Goal: Information Seeking & Learning: Learn about a topic

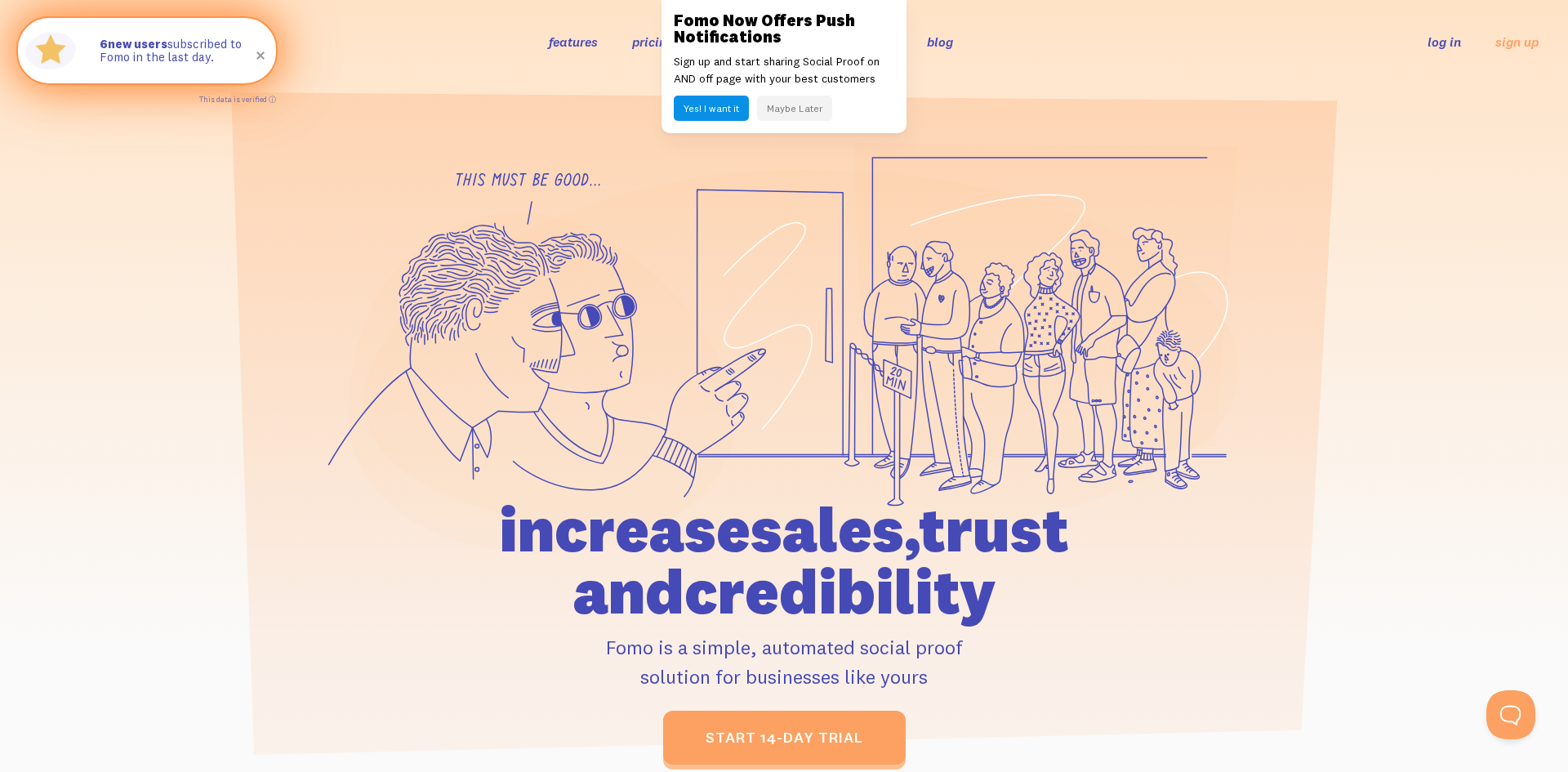
click at [252, 61] on span at bounding box center [261, 55] width 55 height 55
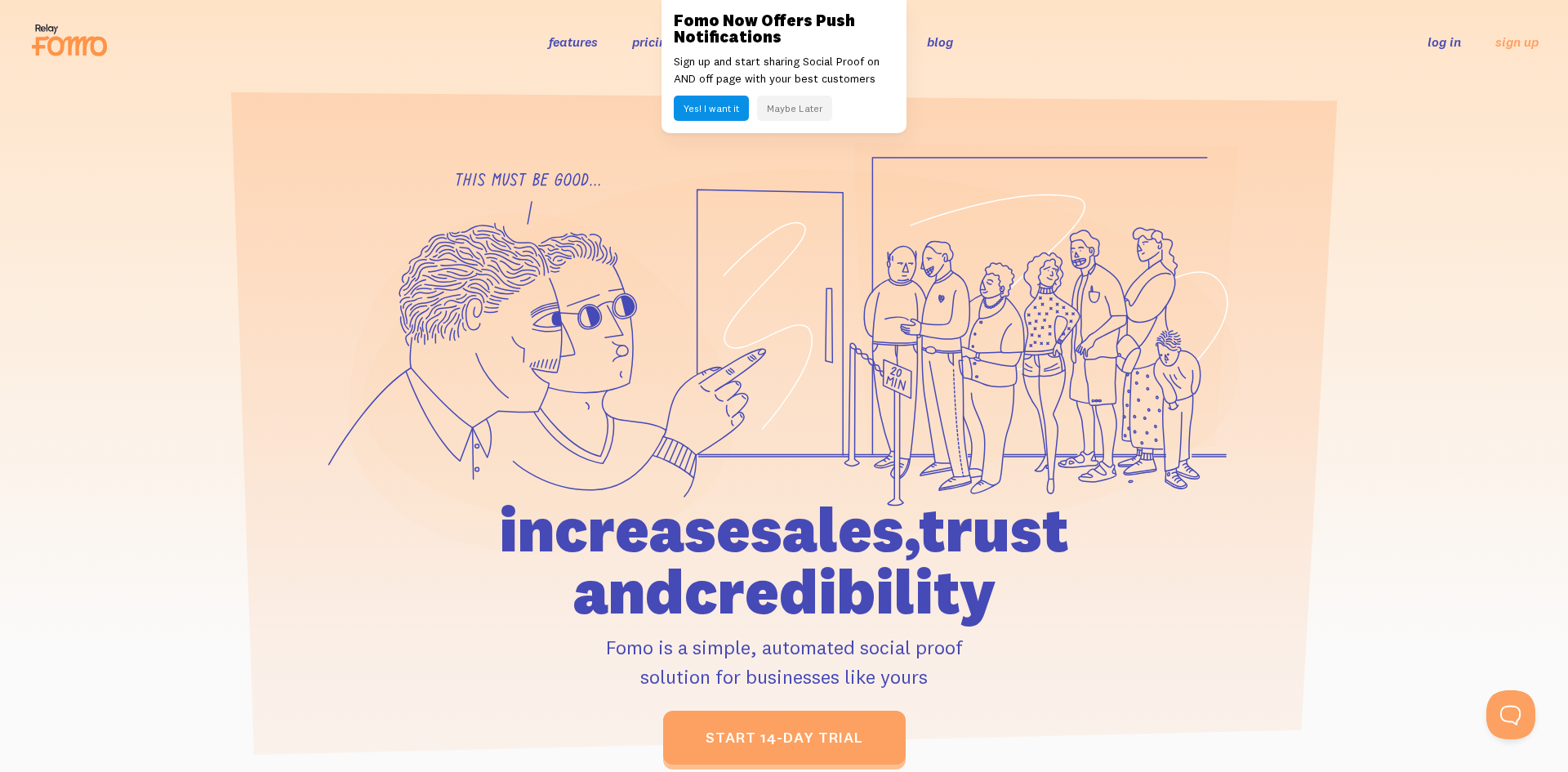
click at [817, 107] on button "Maybe Later" at bounding box center [794, 108] width 75 height 26
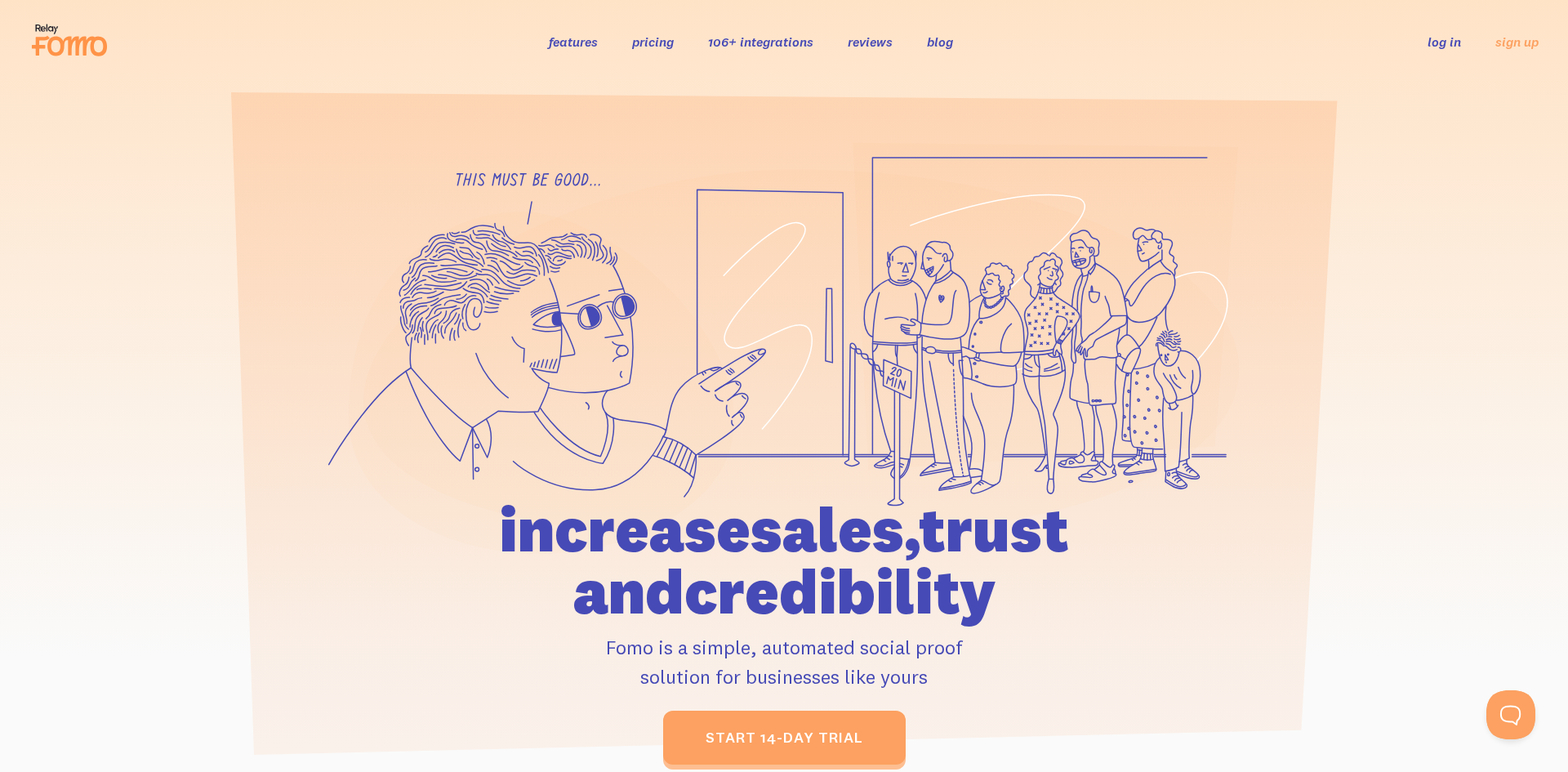
click at [896, 38] on ul "features pricing 106+ integrations reviews blog log in sign up" at bounding box center [758, 40] width 458 height 19
click at [881, 43] on link "reviews" at bounding box center [870, 41] width 45 height 17
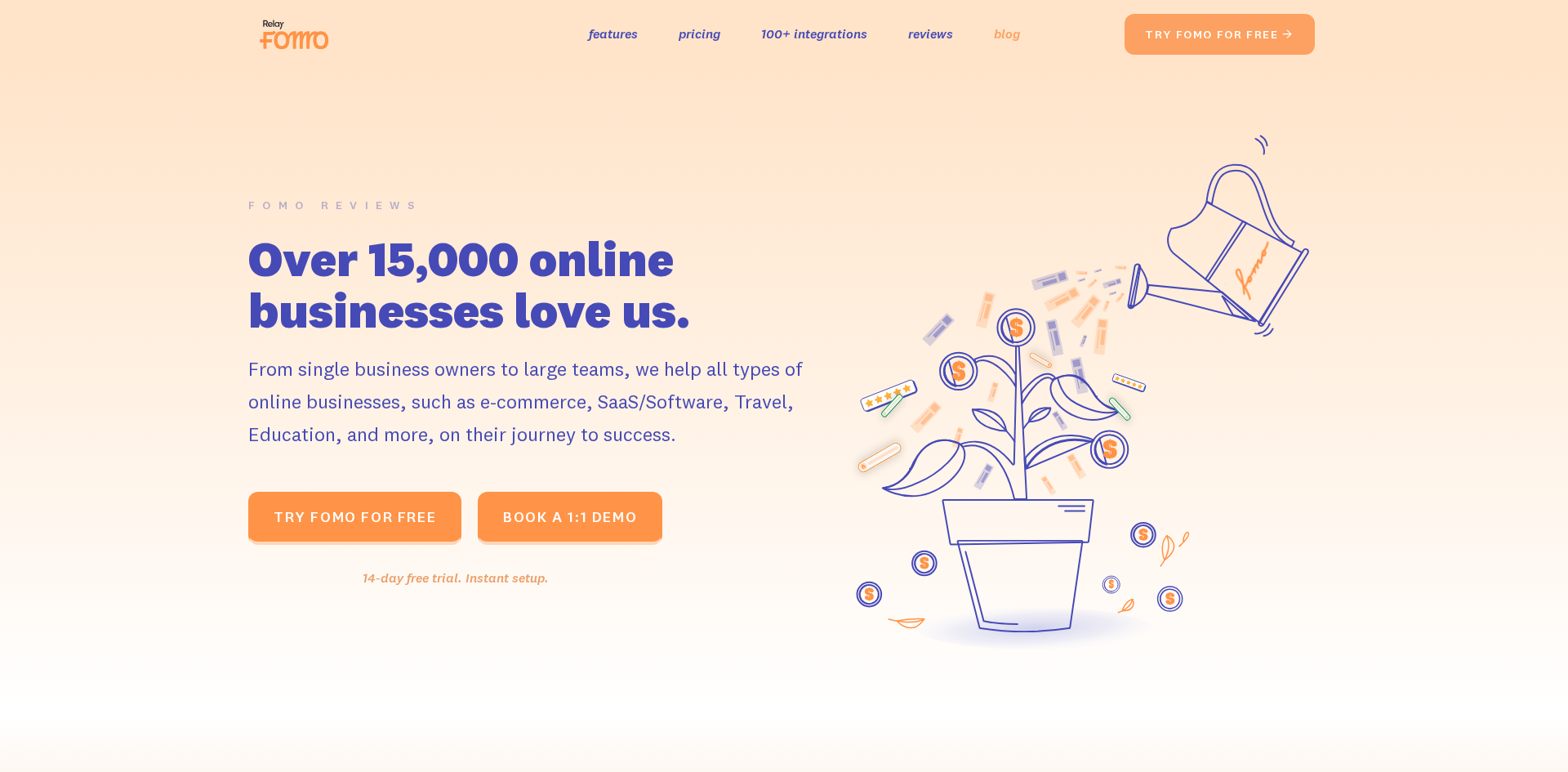
click at [1013, 31] on link "blog" at bounding box center [1007, 33] width 27 height 24
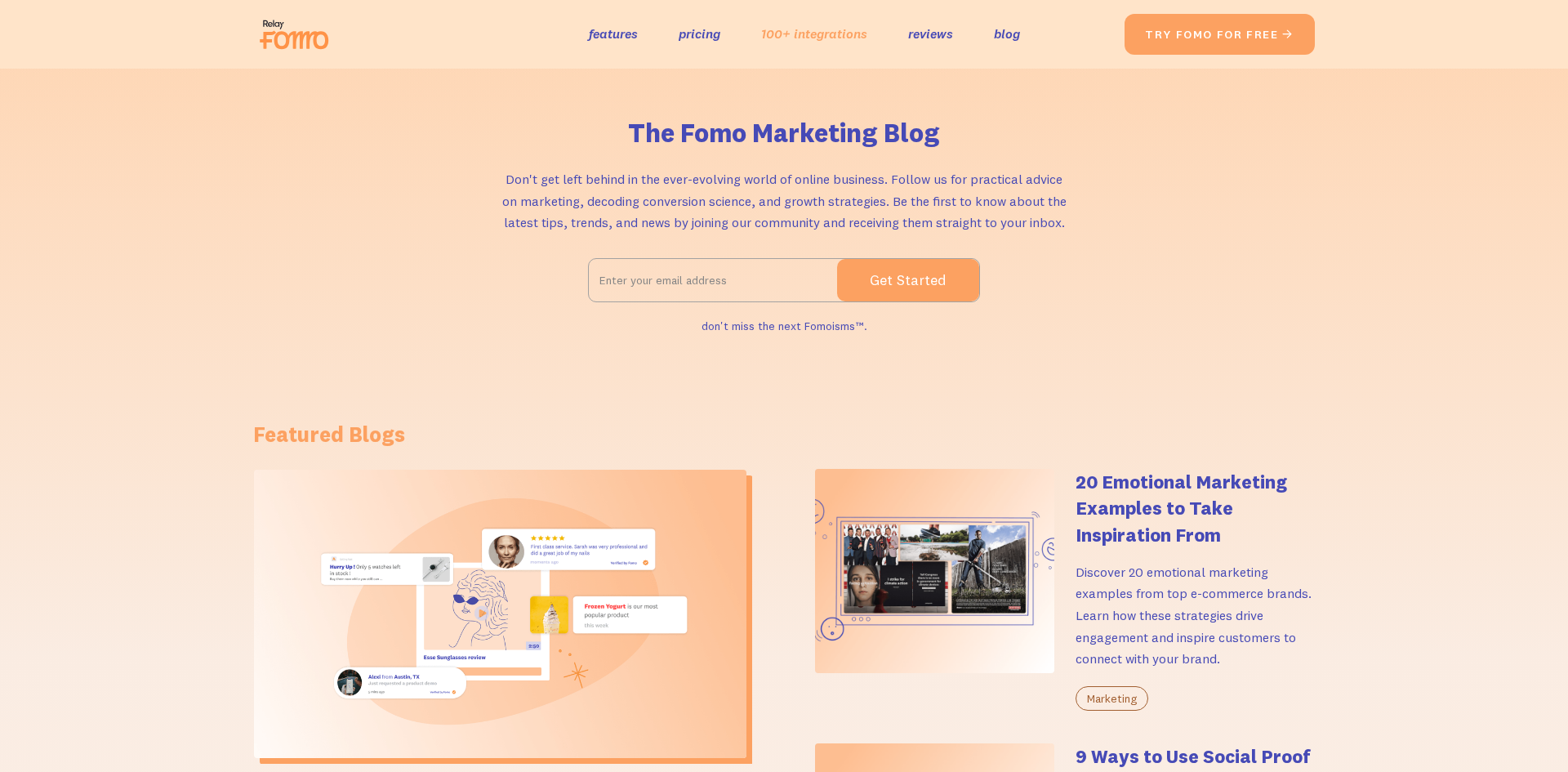
click at [826, 37] on link "100+ integrations" at bounding box center [814, 33] width 106 height 24
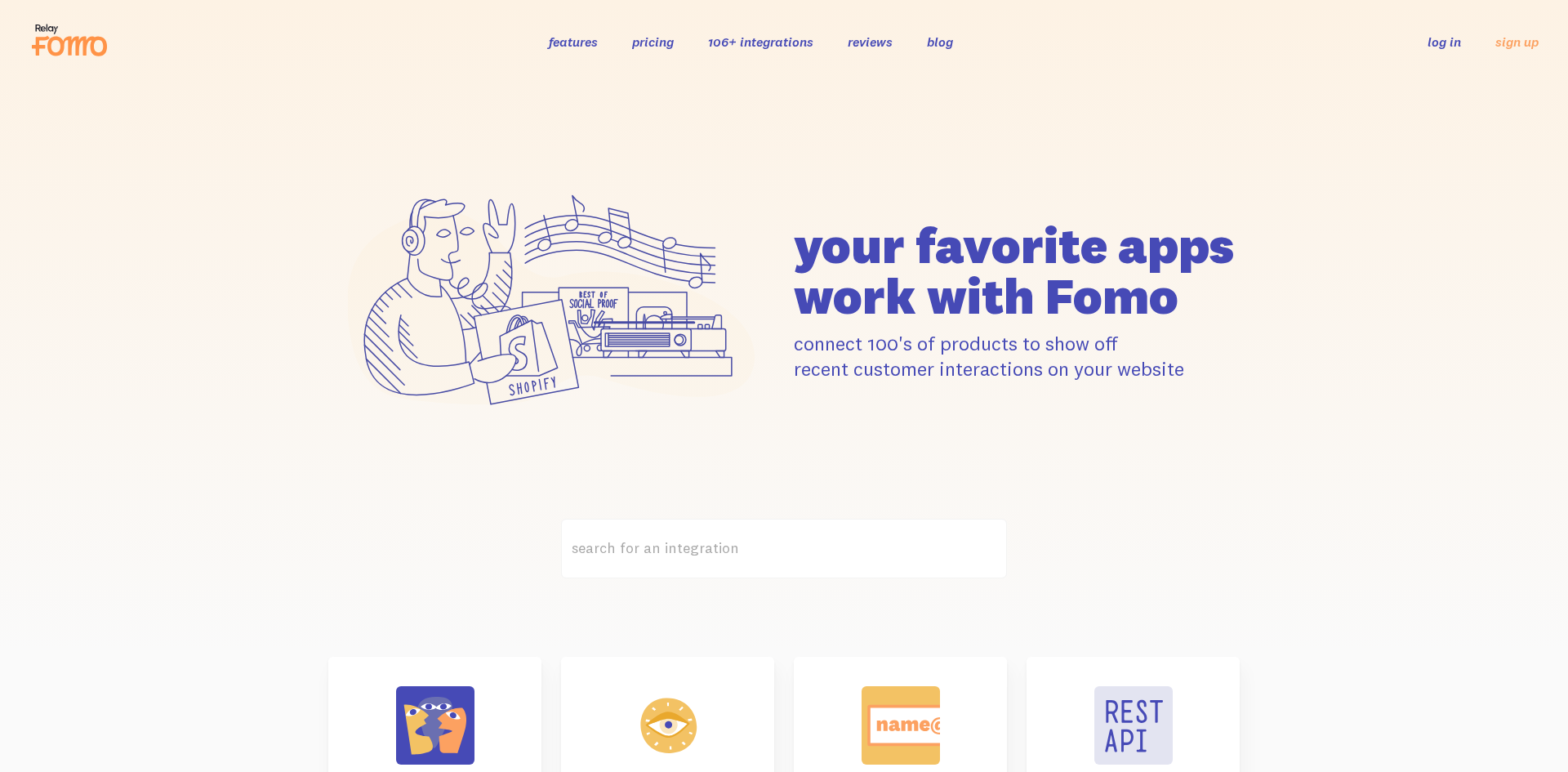
click at [651, 46] on link "pricing" at bounding box center [653, 41] width 41 height 17
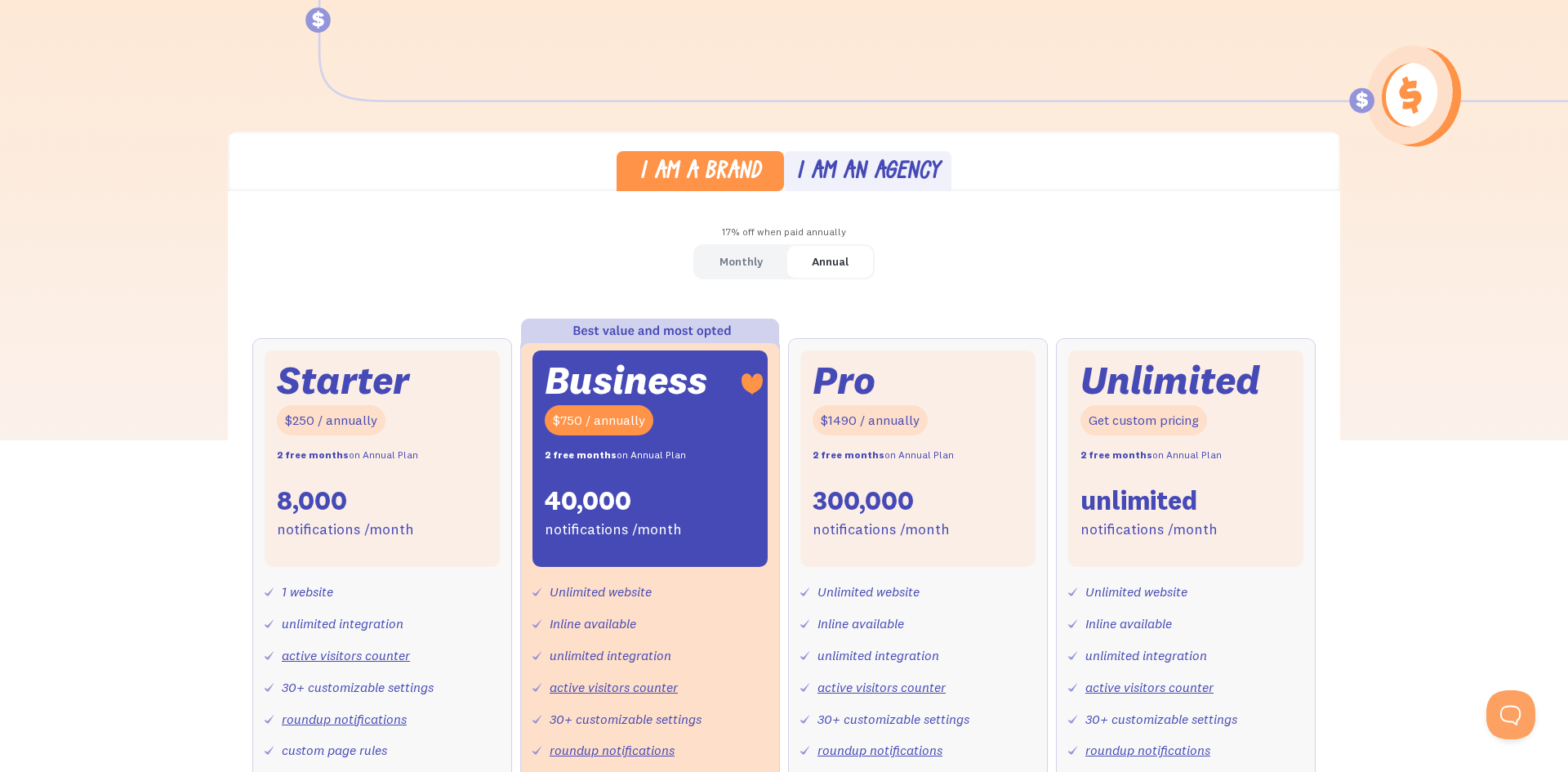
scroll to position [307, 0]
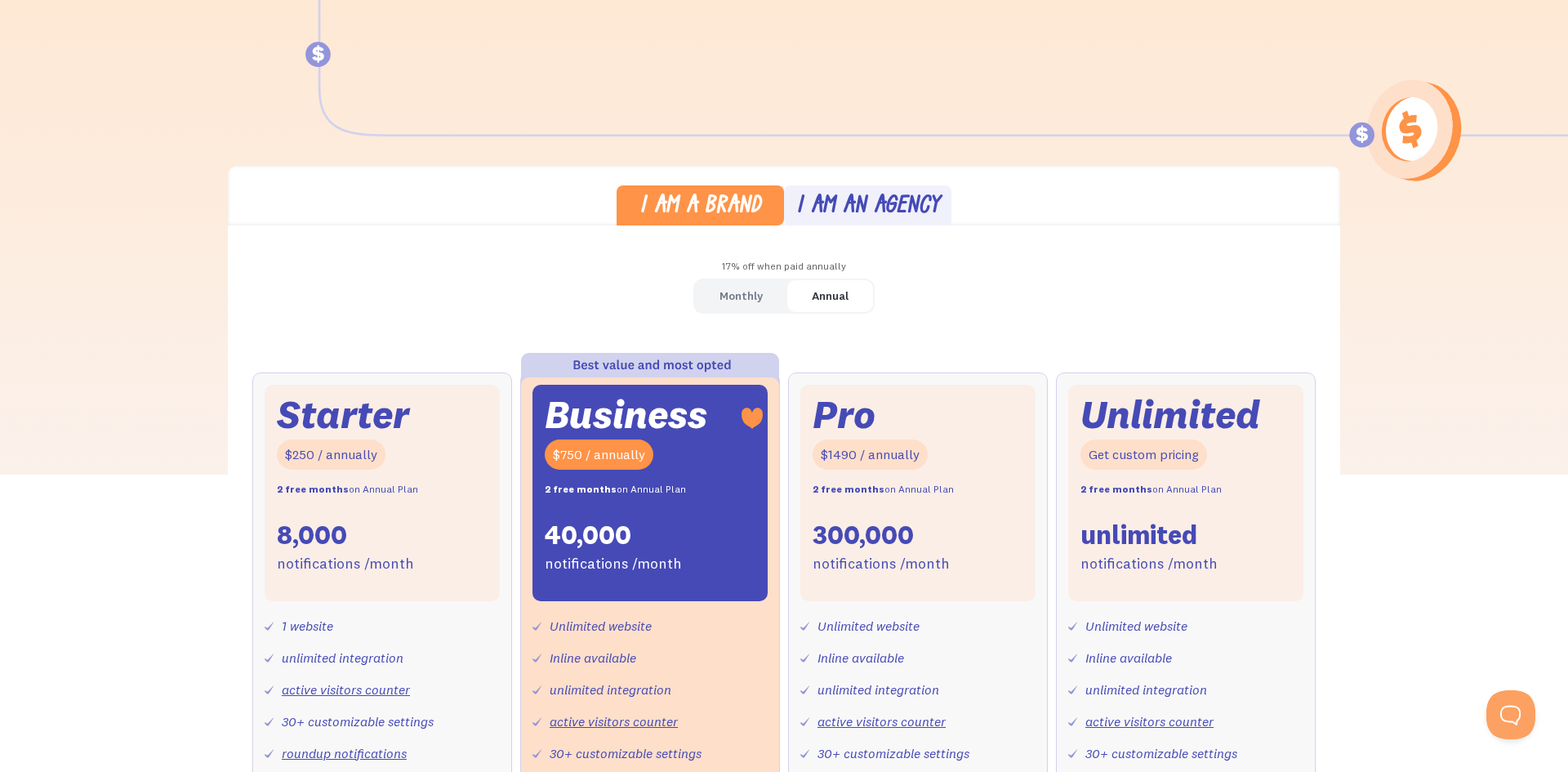
click at [752, 291] on div "Monthly" at bounding box center [741, 296] width 43 height 24
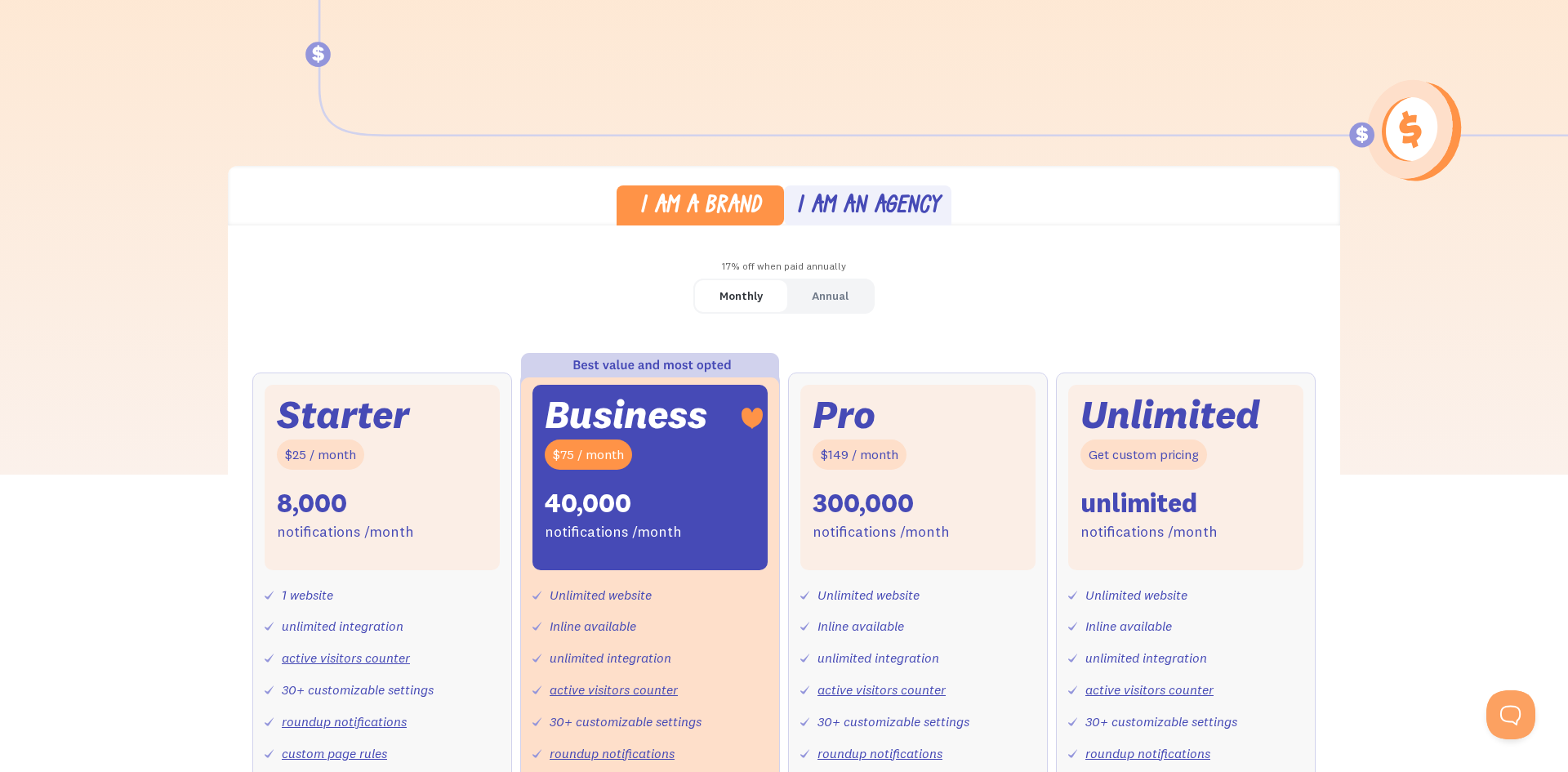
click at [795, 298] on link "Annual" at bounding box center [830, 296] width 86 height 31
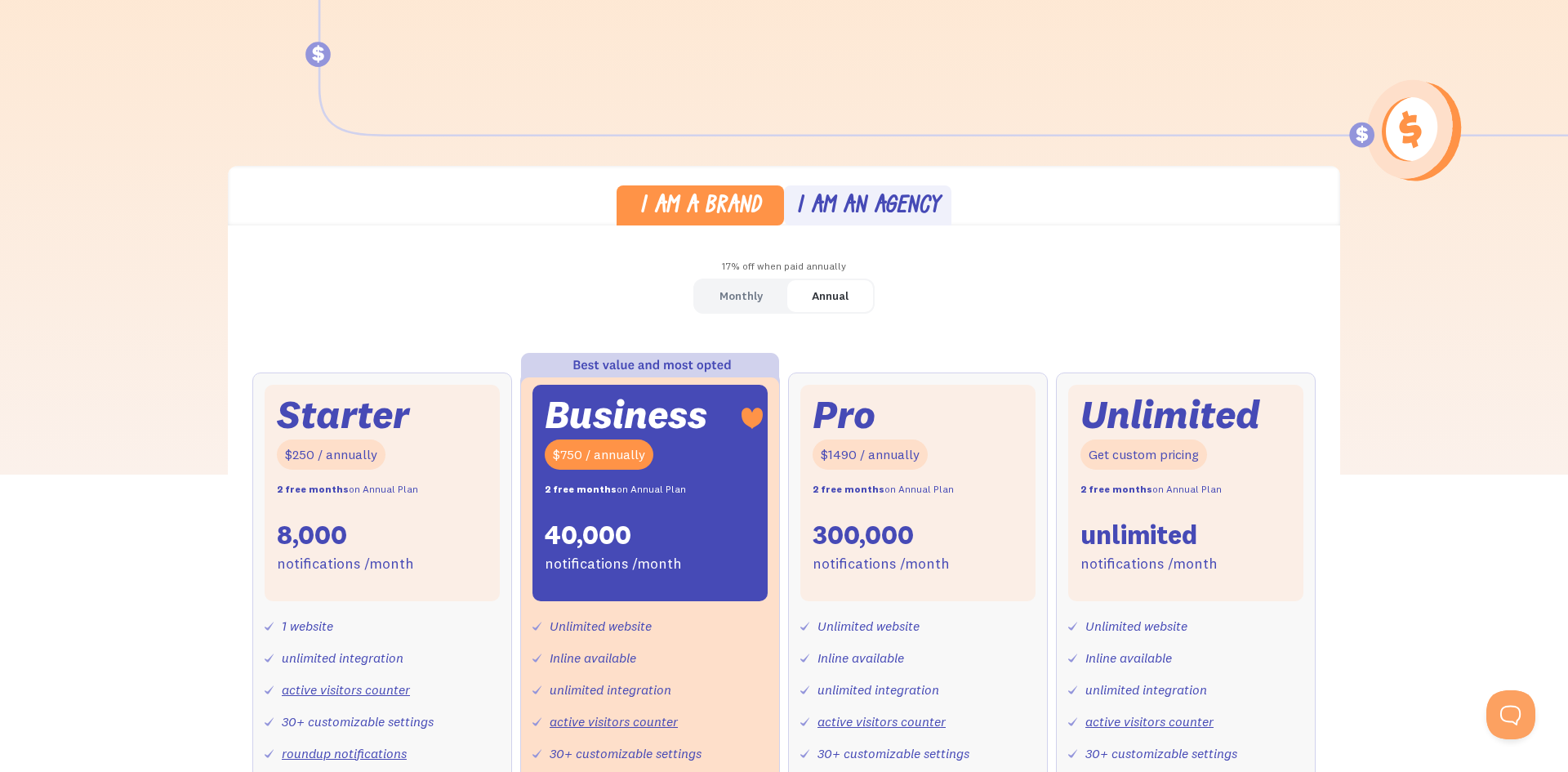
click at [726, 292] on div "Monthly" at bounding box center [741, 296] width 43 height 24
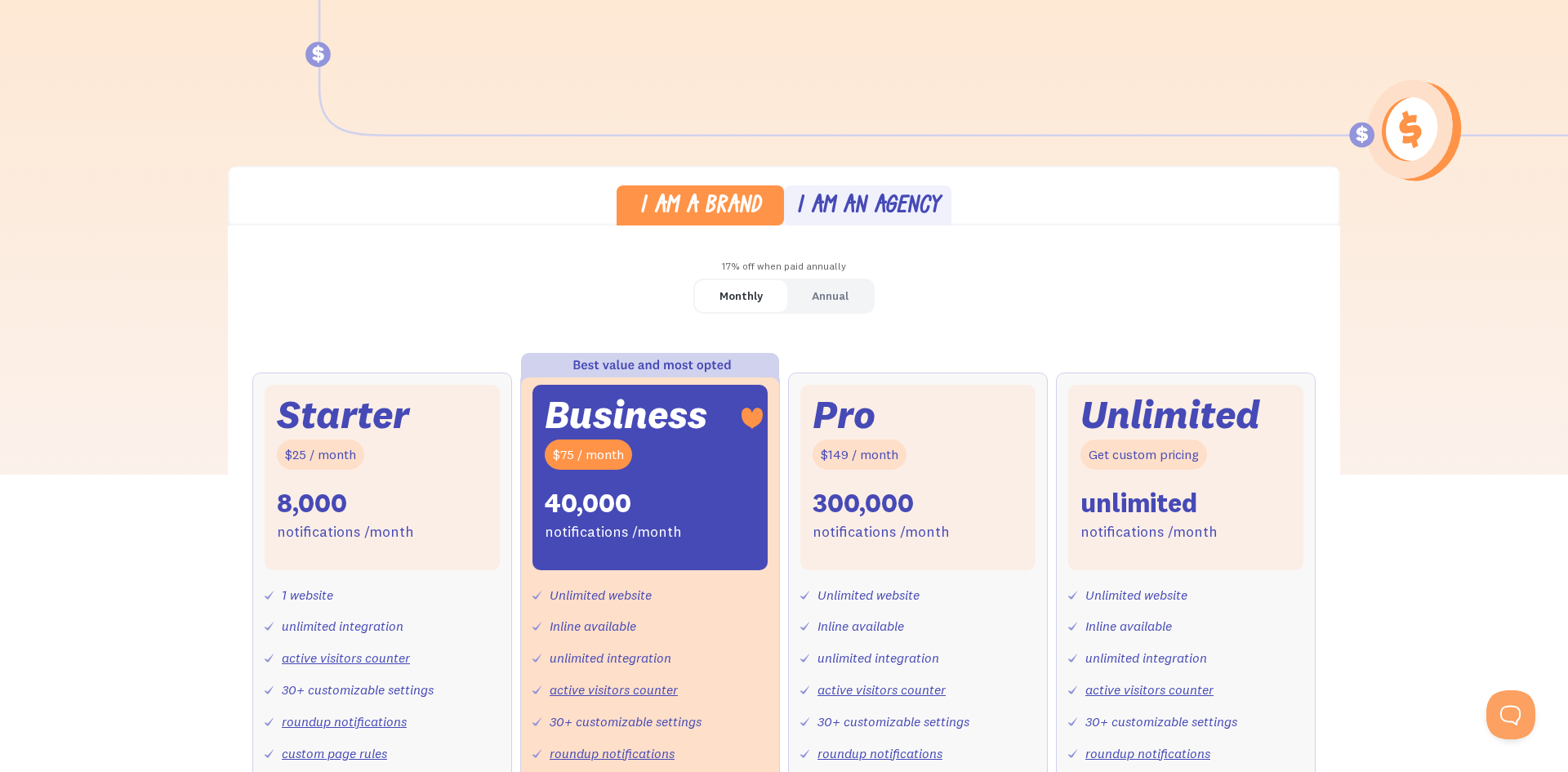
click at [842, 302] on div "Annual" at bounding box center [830, 296] width 36 height 24
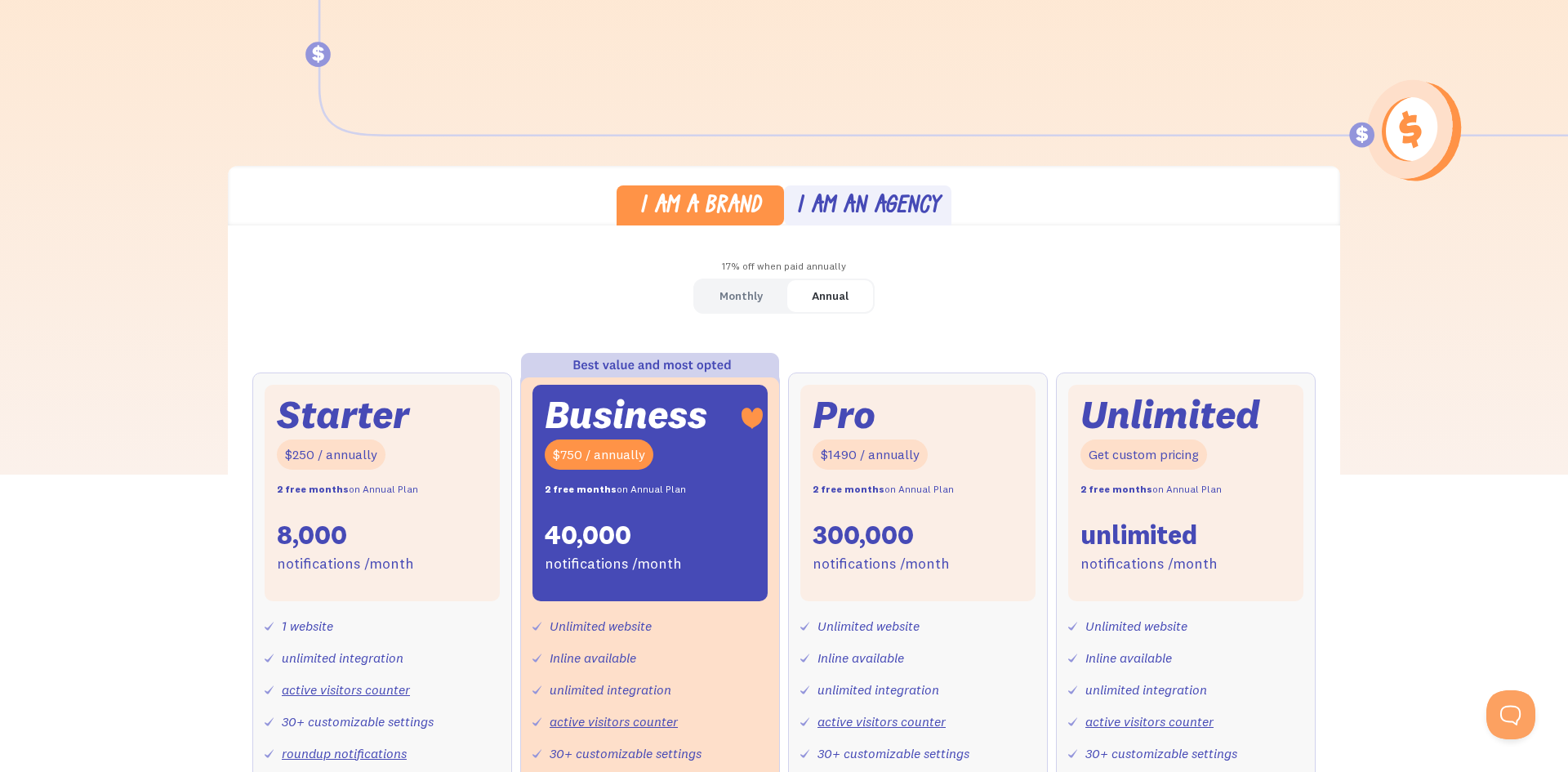
click at [755, 298] on div "Monthly" at bounding box center [741, 296] width 43 height 24
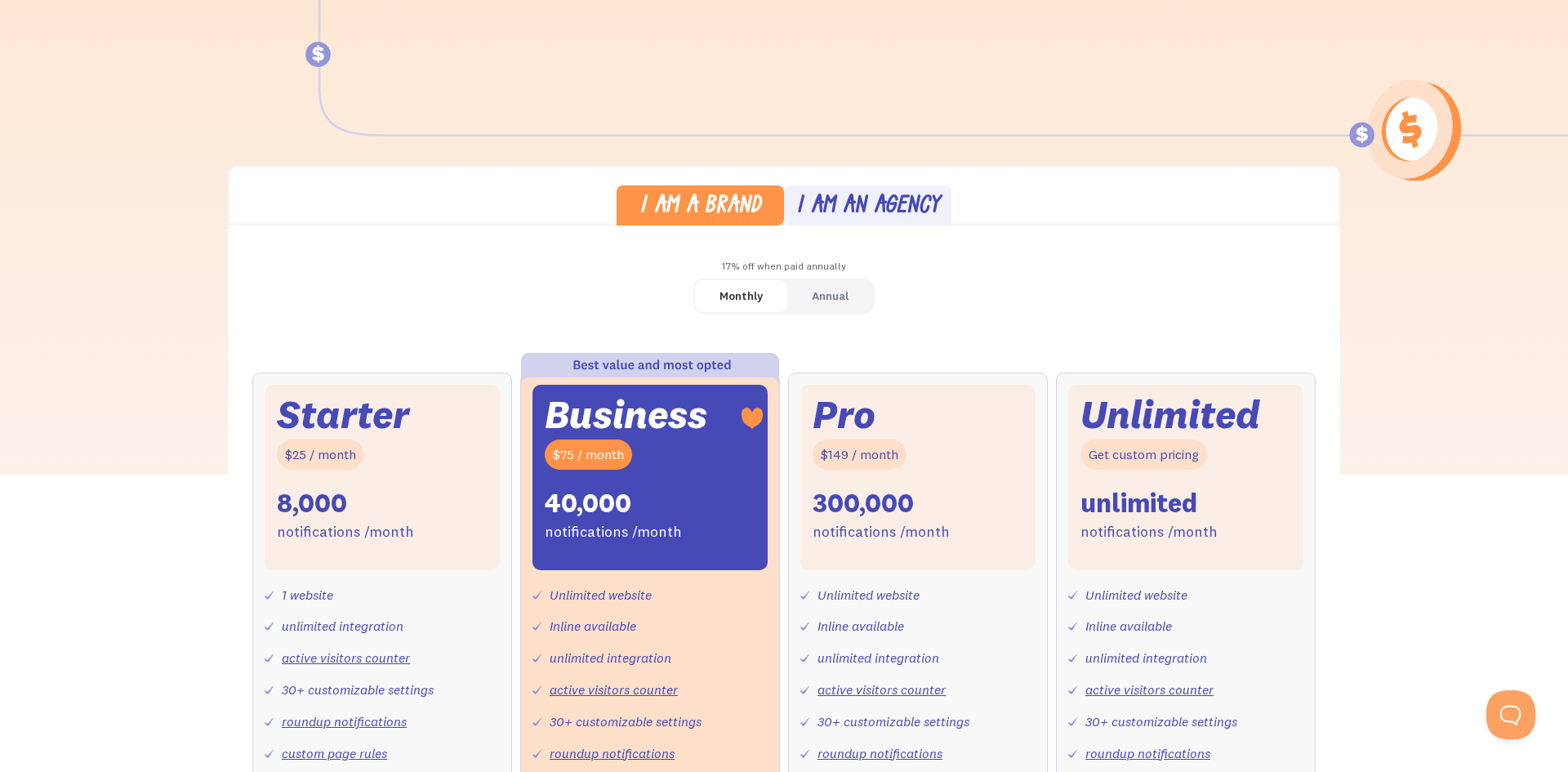
click at [805, 295] on link "Annual" at bounding box center [830, 296] width 86 height 31
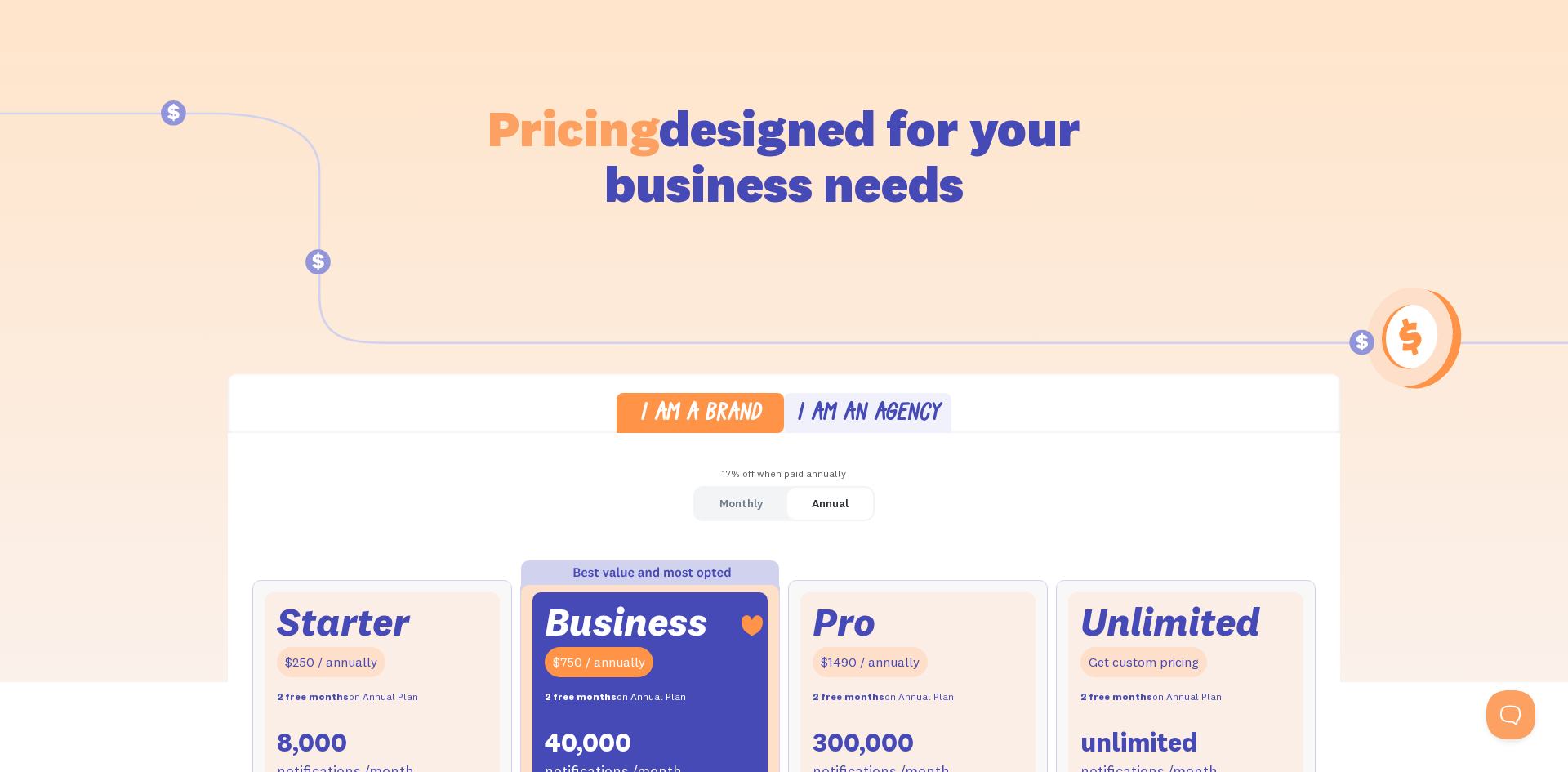
scroll to position [0, 0]
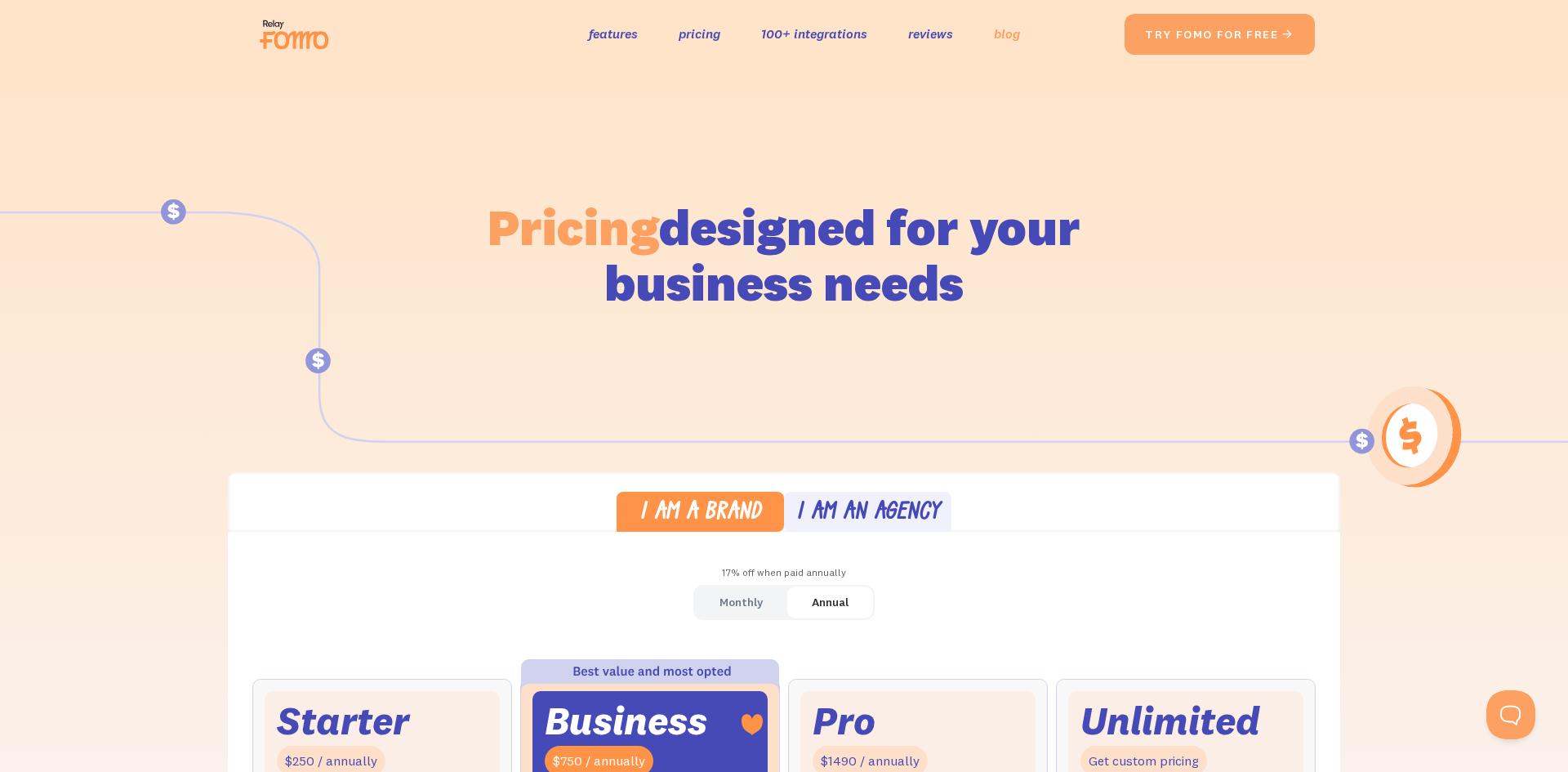
click at [1011, 31] on link "blog" at bounding box center [1007, 33] width 27 height 24
